Goal: Information Seeking & Learning: Learn about a topic

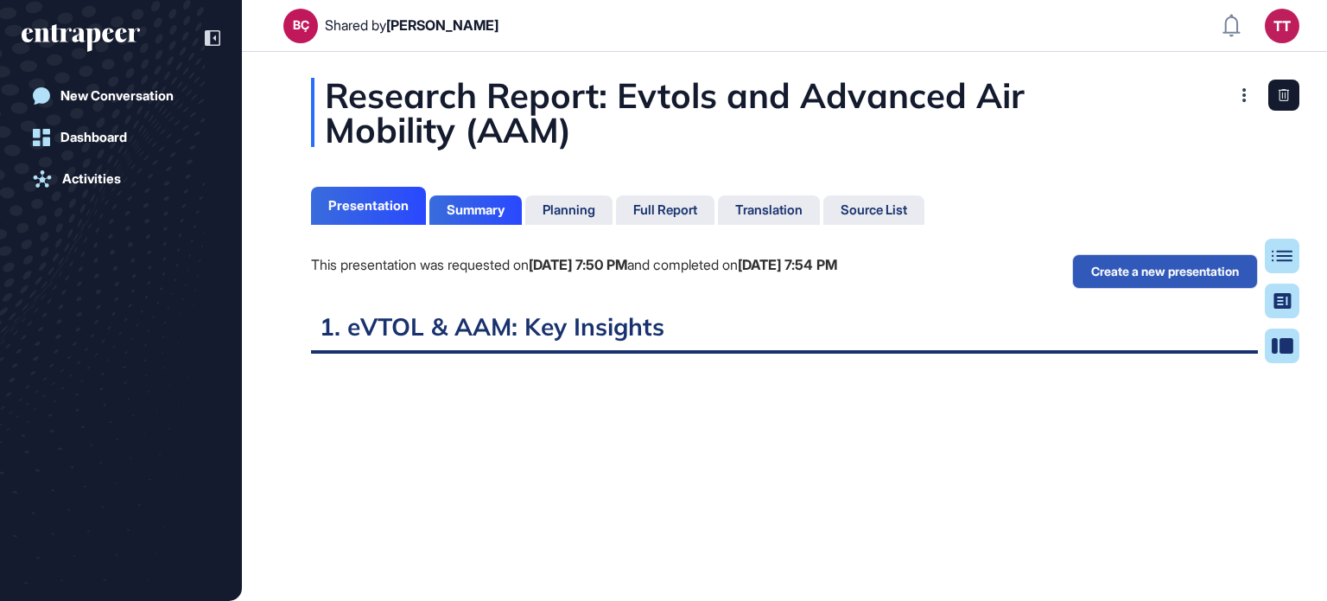
scroll to position [8, 0]
drag, startPoint x: 0, startPoint y: 0, endPoint x: 269, endPoint y: 79, distance: 280.0
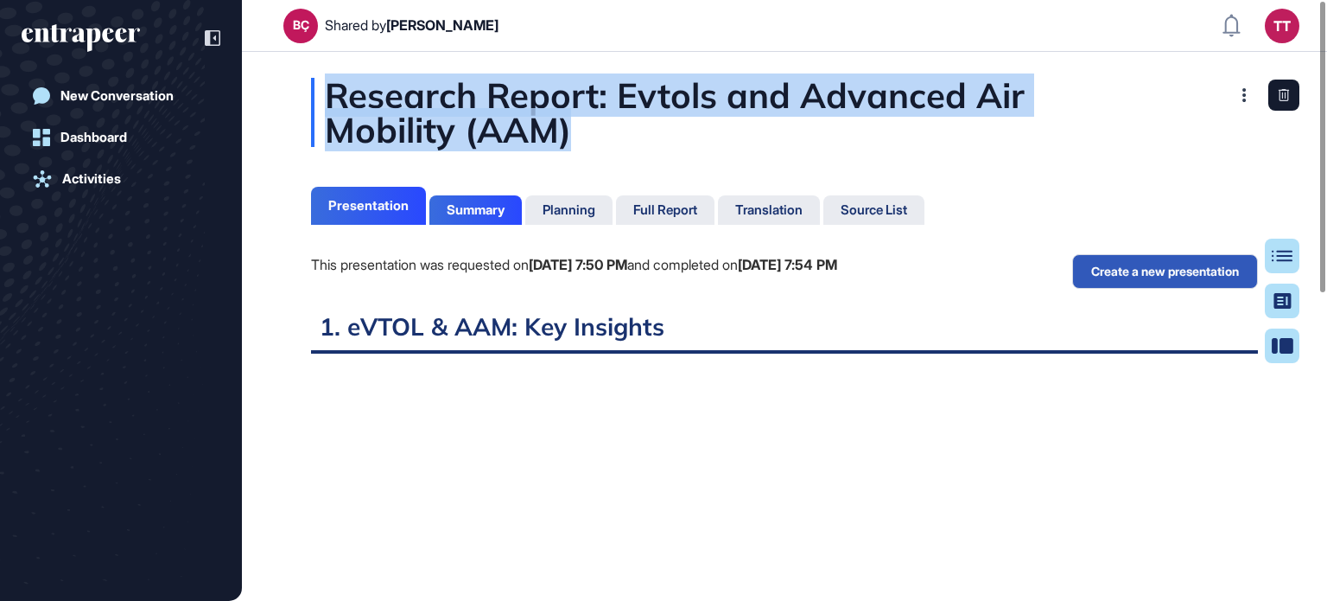
drag, startPoint x: 535, startPoint y: 129, endPoint x: 327, endPoint y: 90, distance: 211.9
click at [327, 90] on div "Research Report: Evtols and Advanced Air Mobility (AAM)" at bounding box center [784, 112] width 947 height 69
copy div "Research Report: Evtols and Advanced Air Mobility (AAM)"
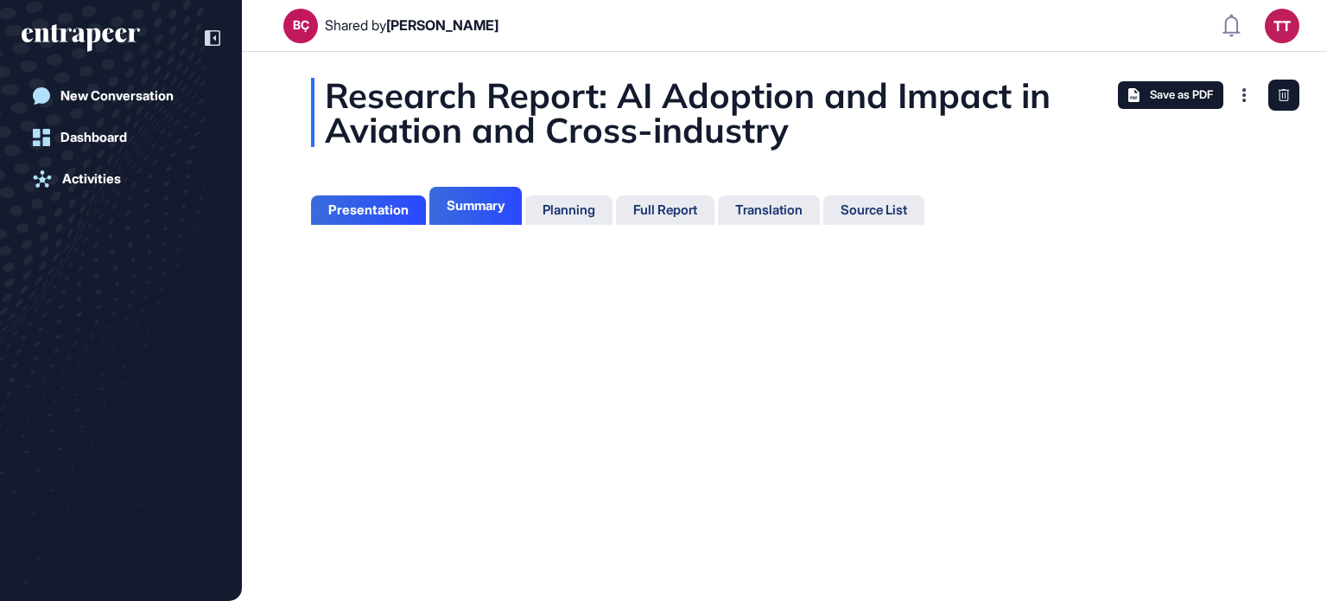
scroll to position [514, 4]
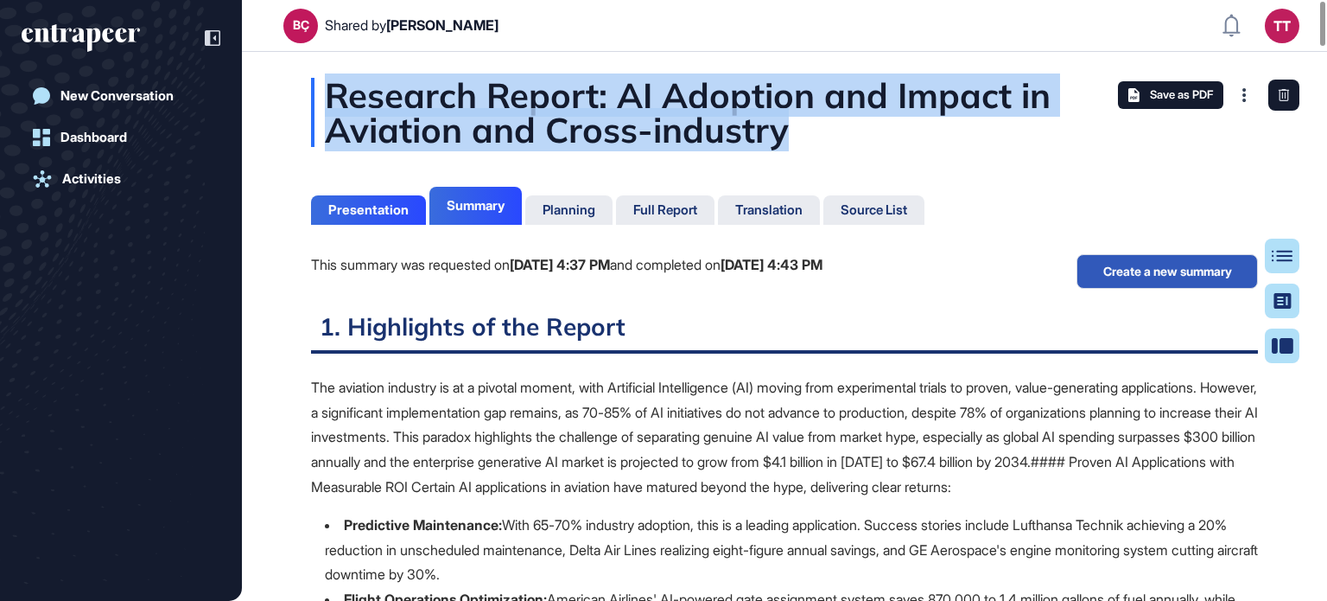
scroll to position [8, 0]
drag, startPoint x: 763, startPoint y: 132, endPoint x: 320, endPoint y: 105, distance: 444.2
click at [320, 105] on div "Research Report: AI Adoption and Impact in Aviation and Cross-industry" at bounding box center [784, 112] width 947 height 69
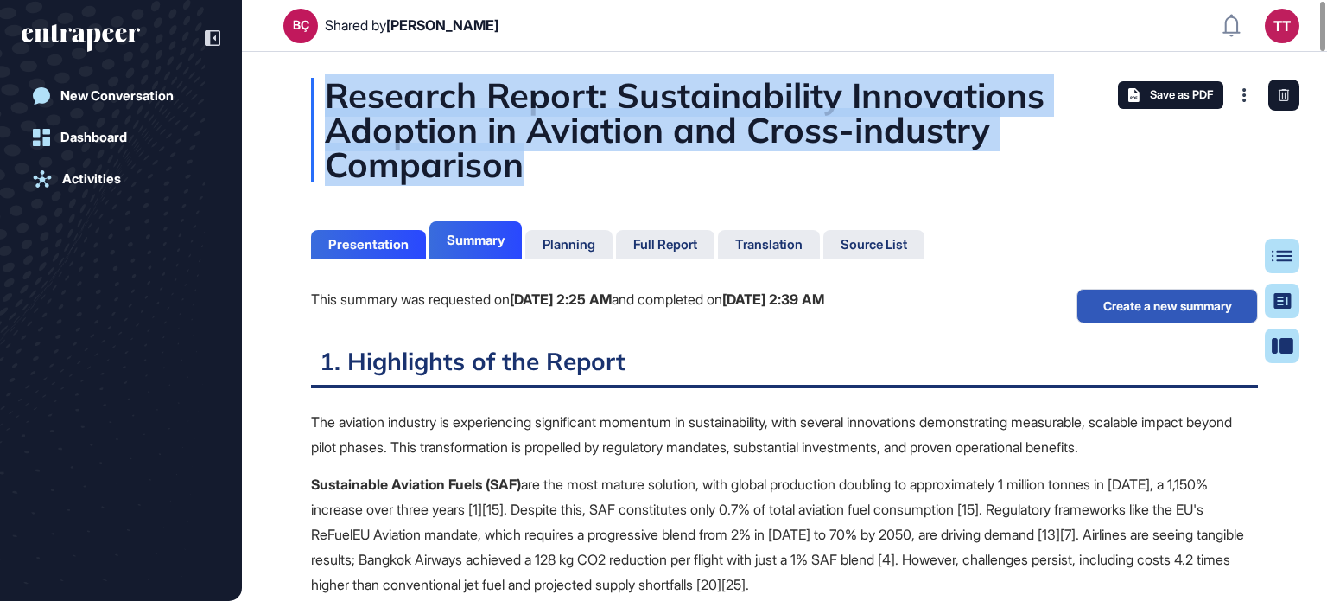
drag, startPoint x: 521, startPoint y: 172, endPoint x: 317, endPoint y: 80, distance: 223.9
click at [317, 80] on div "Research Report: Sustainability Innovations Adoption in Aviation and Cross-indu…" at bounding box center [784, 130] width 947 height 104
copy div "Research Report: Sustainability Innovations Adoption in Aviation and Cross-indu…"
